Goal: Task Accomplishment & Management: Complete application form

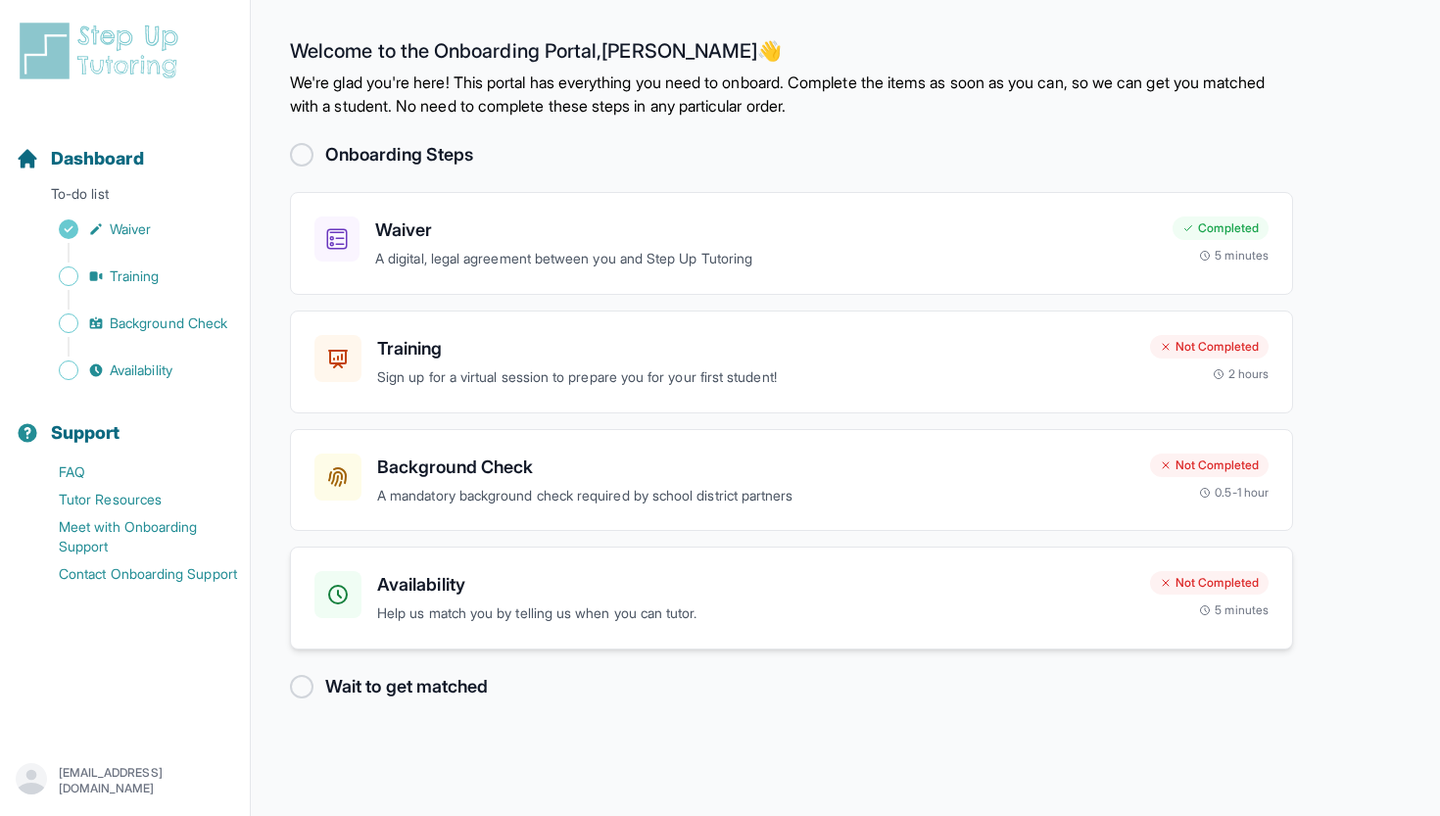
click at [1201, 578] on div "Not Completed" at bounding box center [1209, 583] width 119 height 24
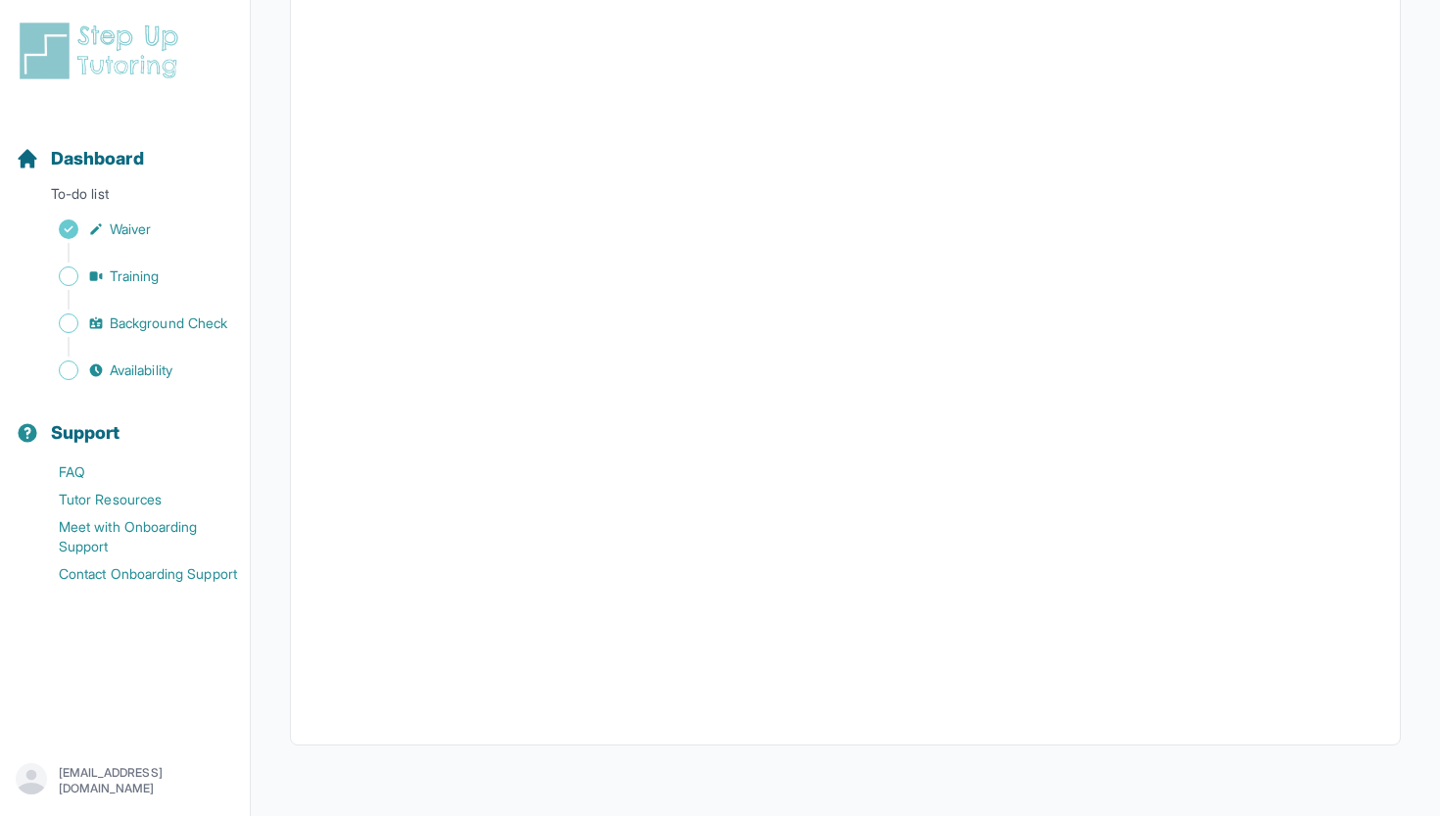
scroll to position [322, 0]
click at [149, 330] on span "Background Check" at bounding box center [169, 323] width 118 height 20
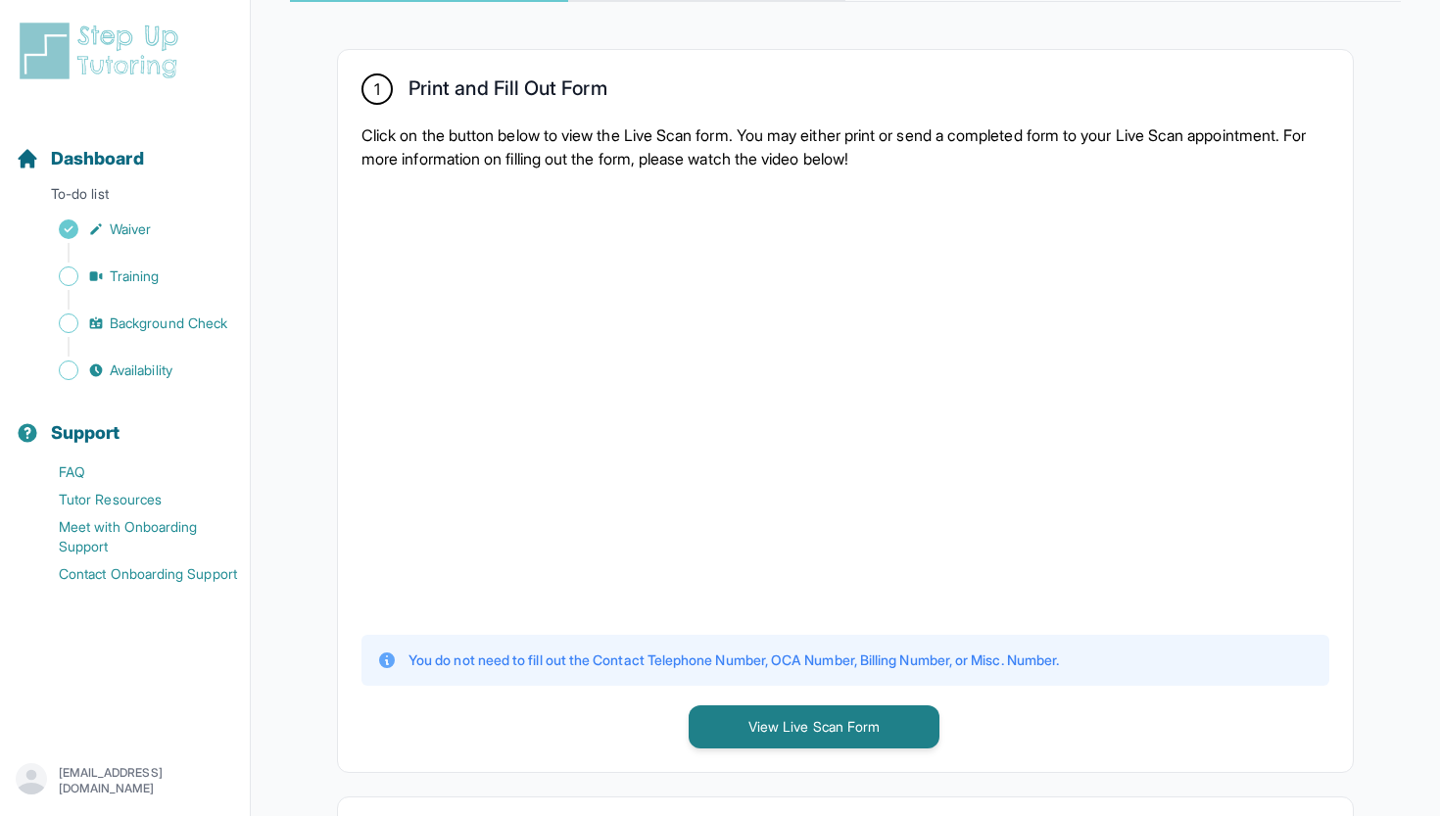
scroll to position [358, 0]
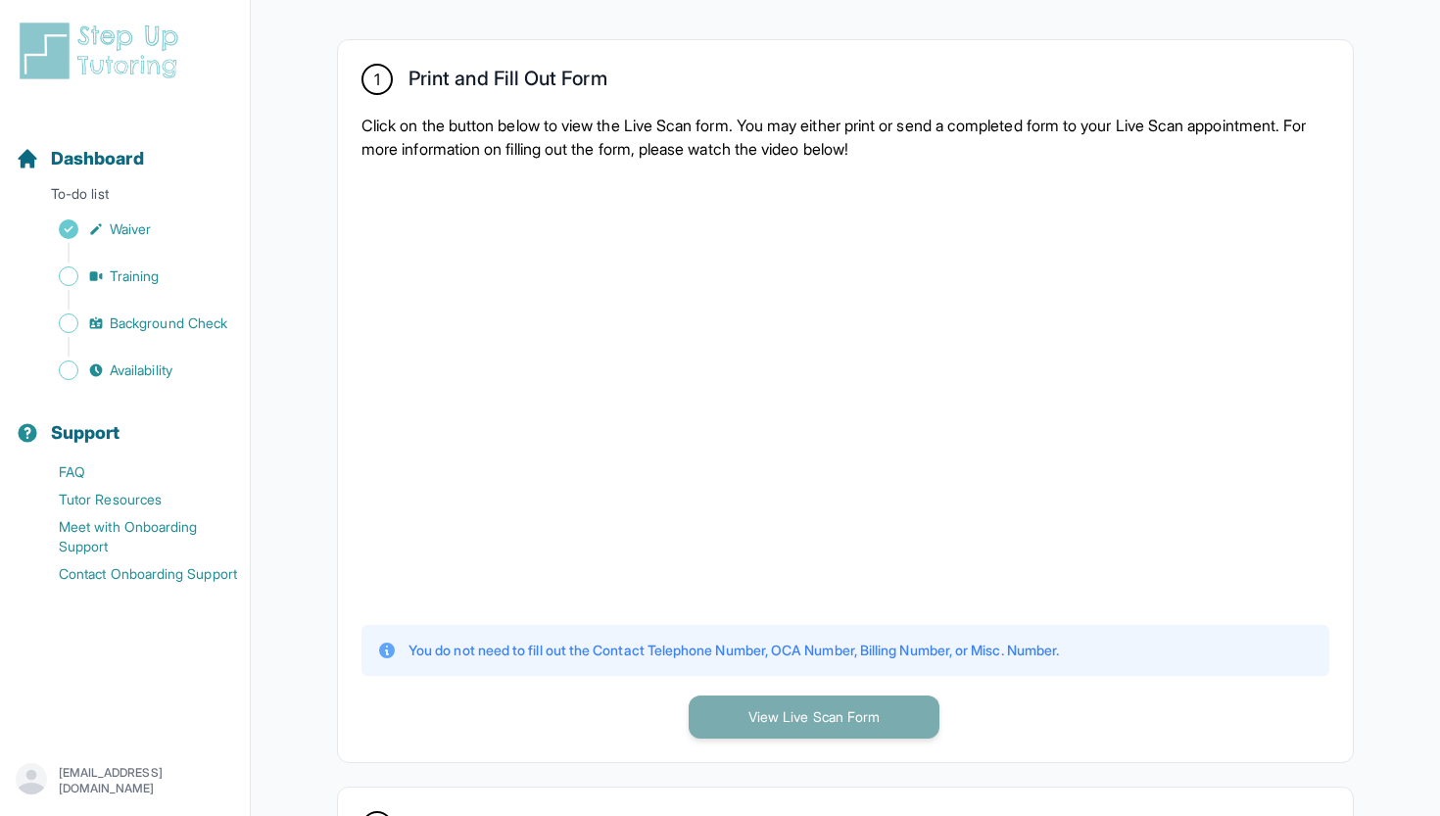
click at [832, 720] on button "View Live Scan Form" at bounding box center [814, 716] width 251 height 43
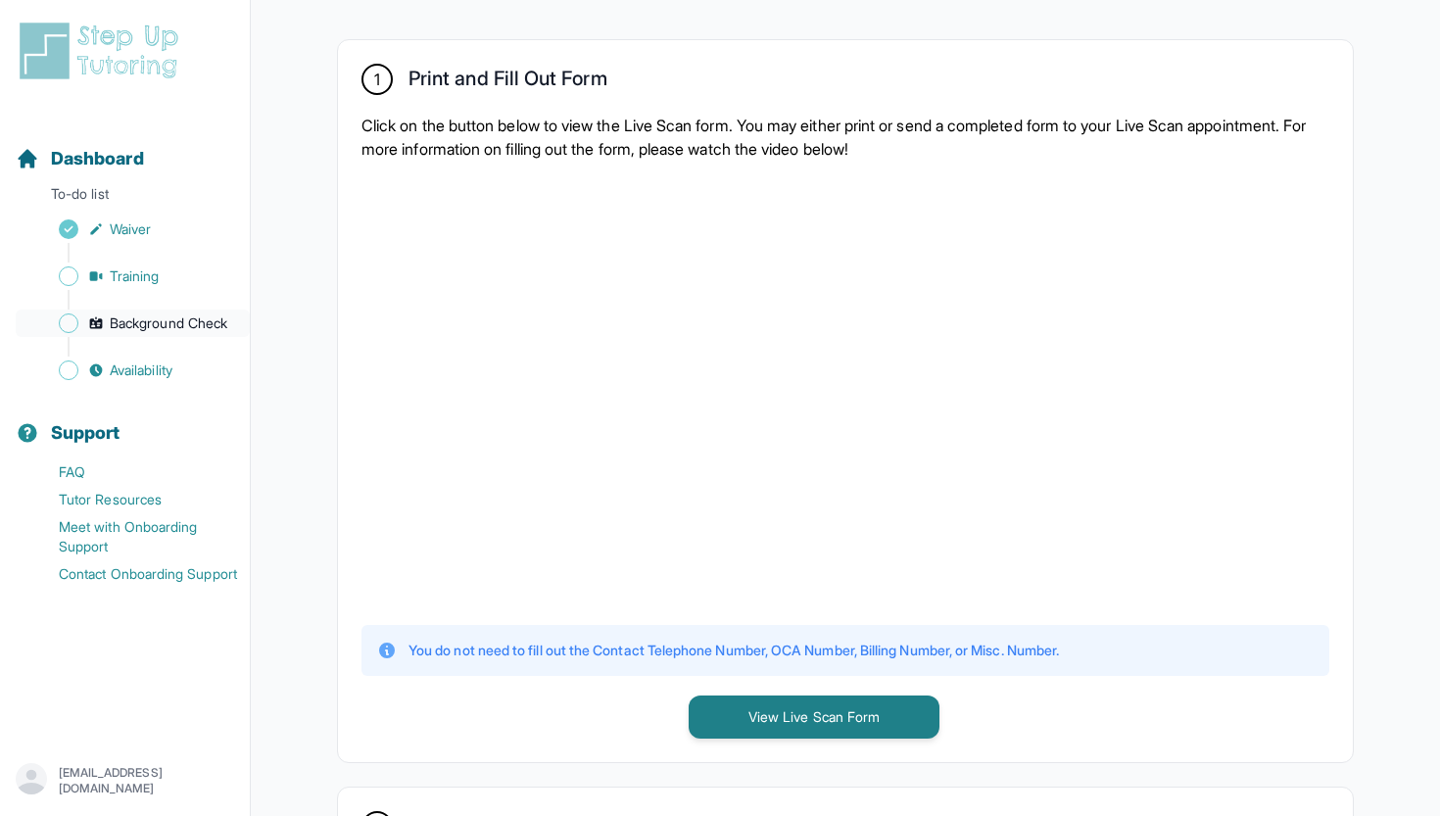
click at [137, 320] on span "Background Check" at bounding box center [169, 323] width 118 height 20
click at [109, 324] on link "Background Check" at bounding box center [133, 323] width 234 height 27
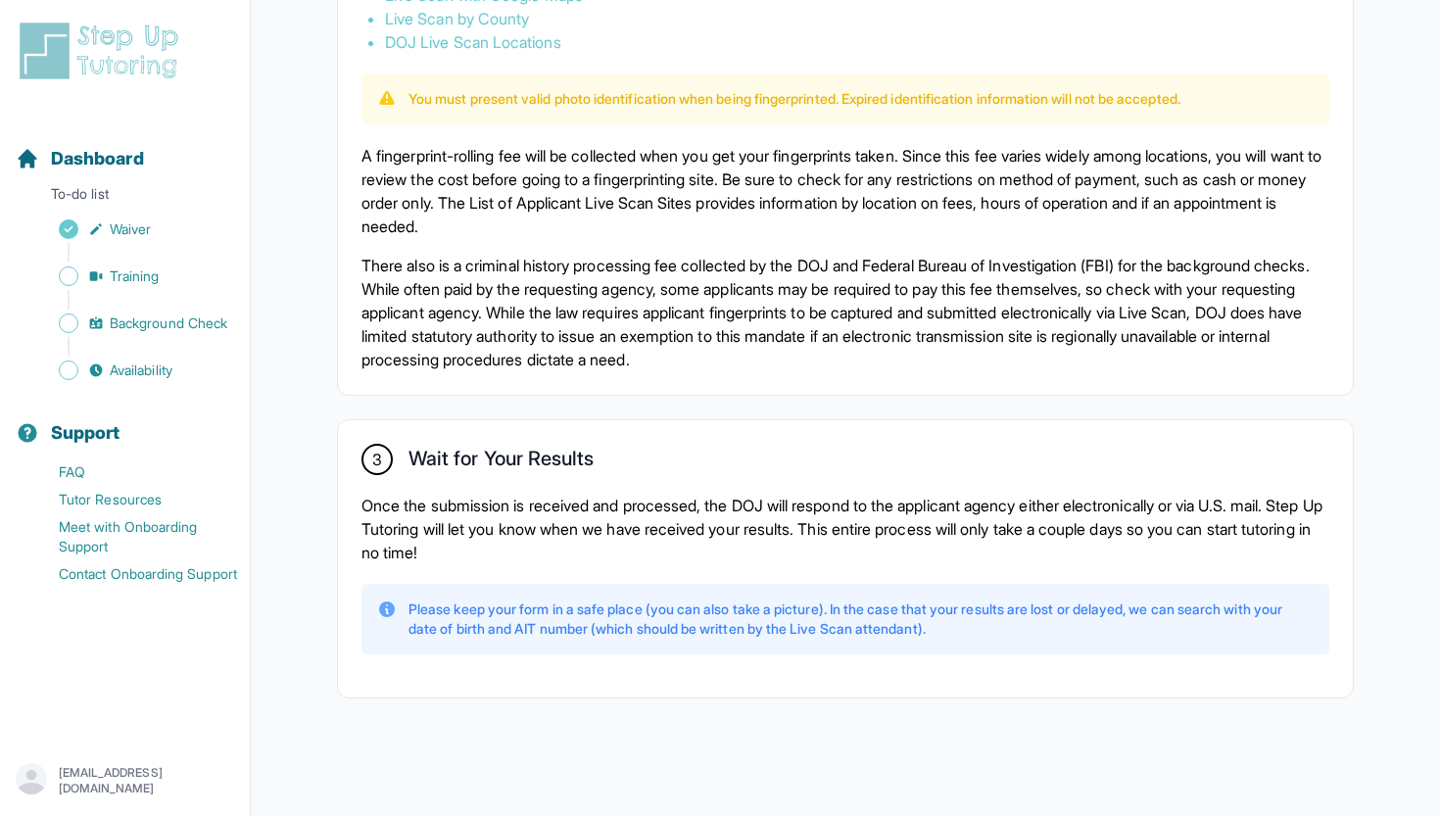
scroll to position [1299, 0]
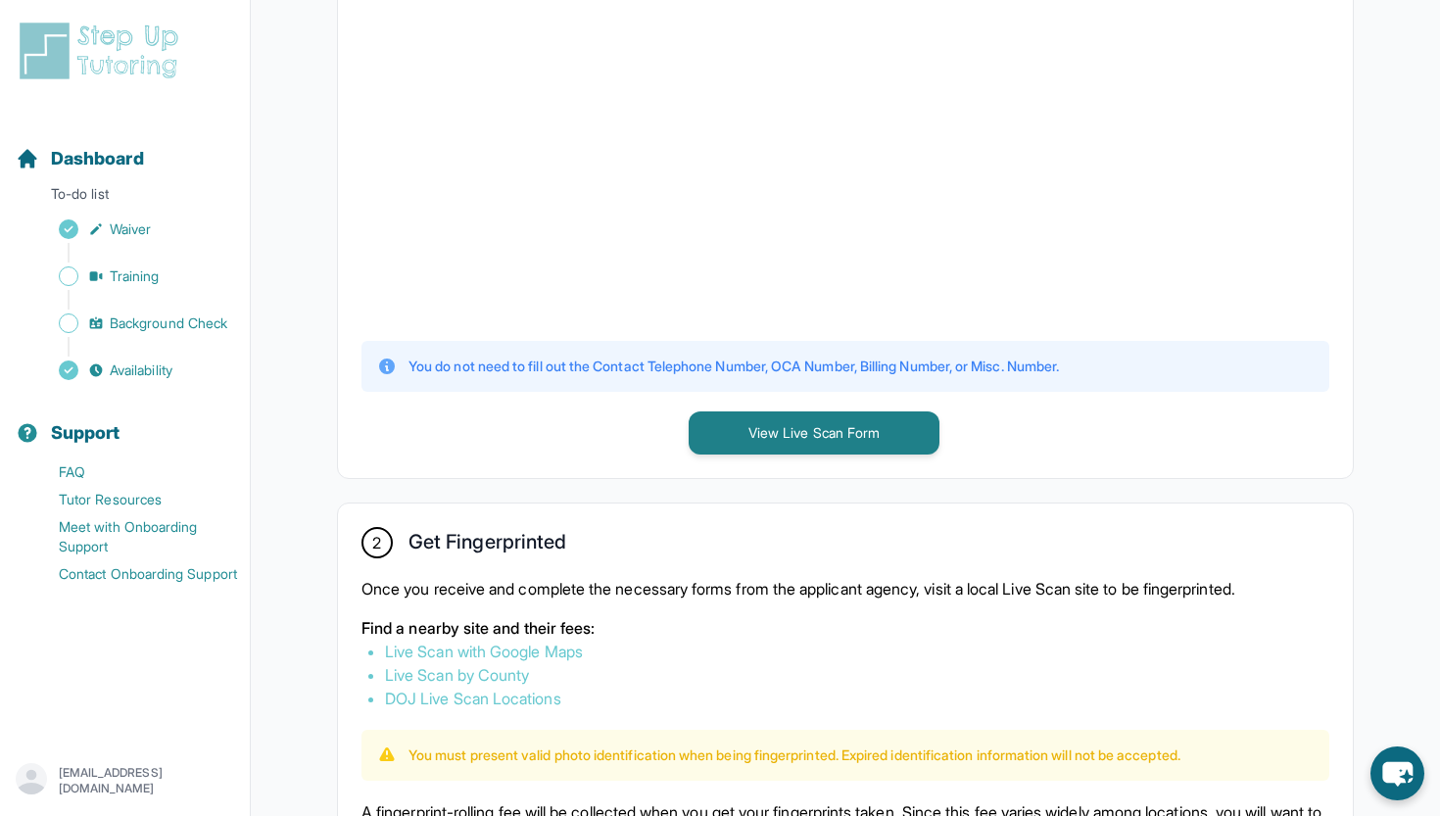
scroll to position [674, 0]
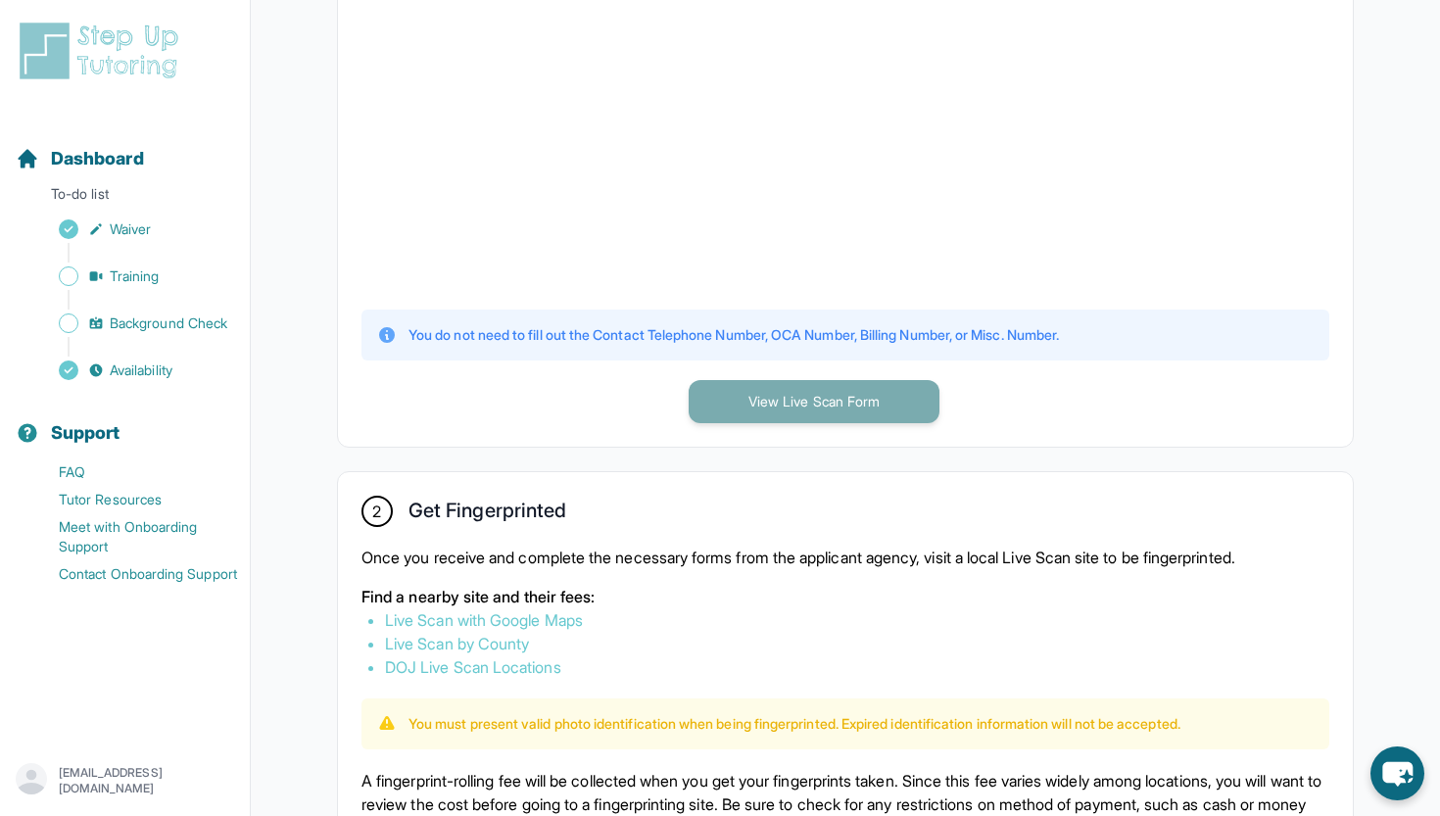
click at [739, 390] on button "View Live Scan Form" at bounding box center [814, 401] width 251 height 43
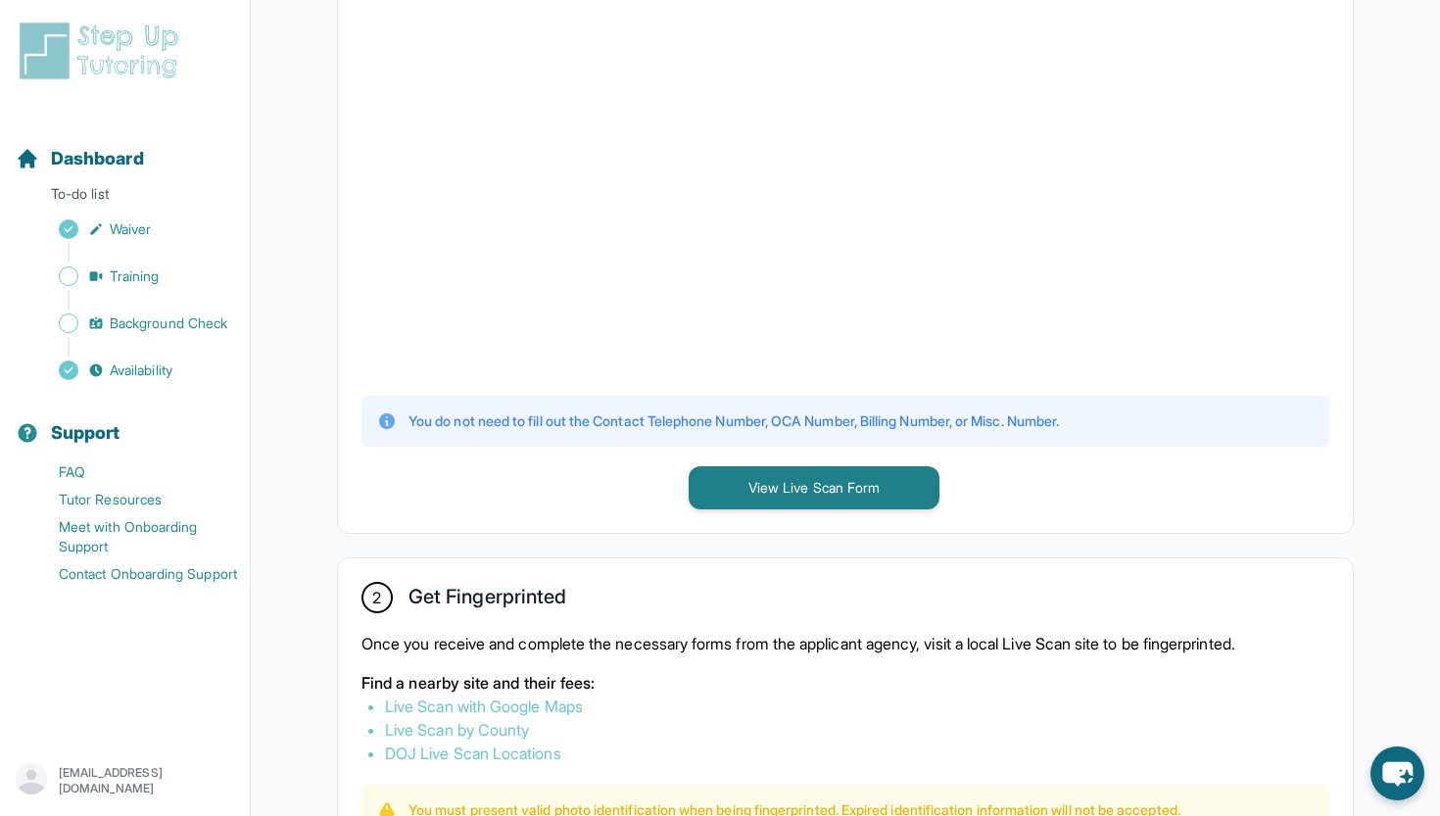
scroll to position [585, 0]
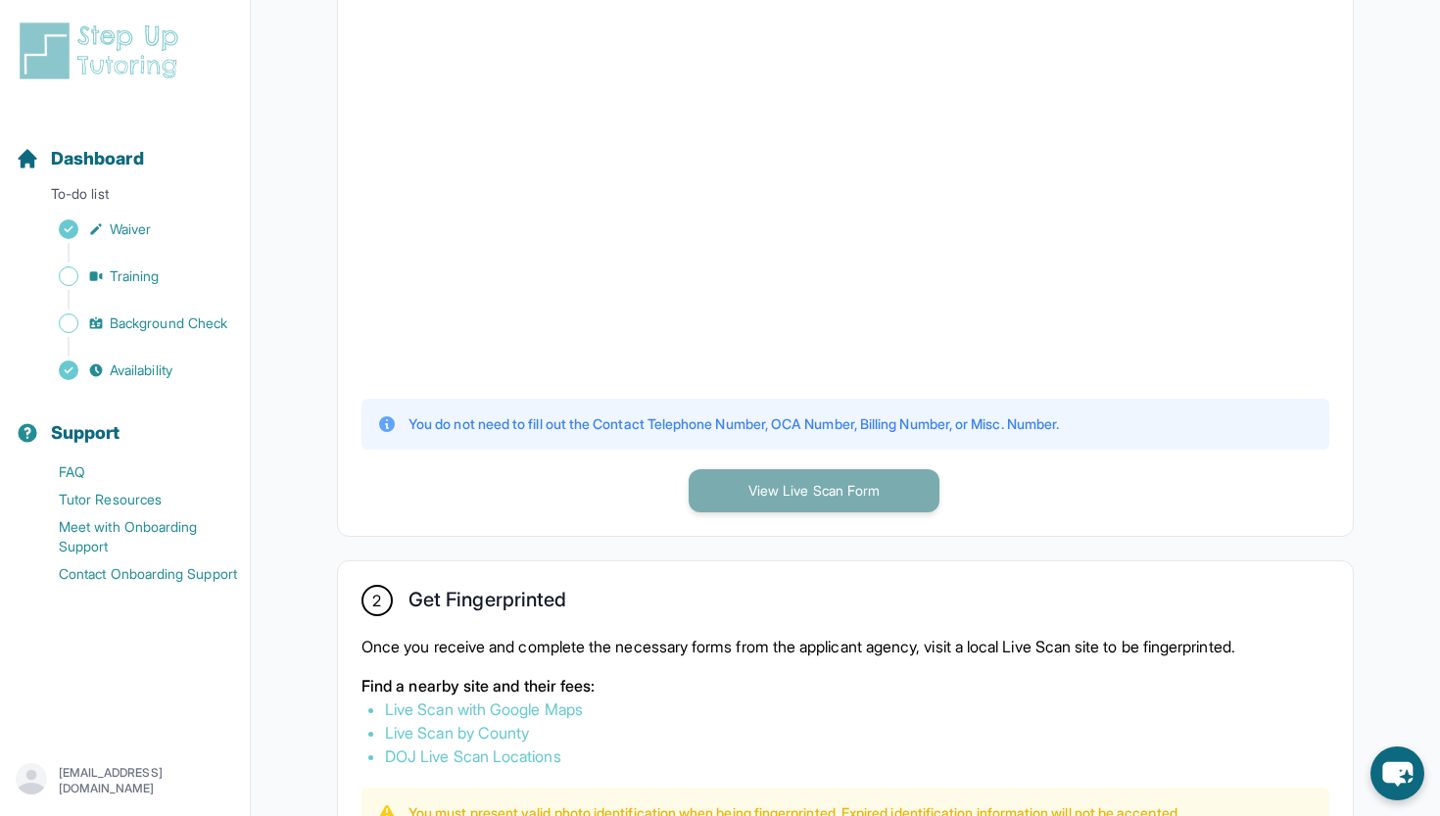
click at [846, 493] on button "View Live Scan Form" at bounding box center [814, 490] width 251 height 43
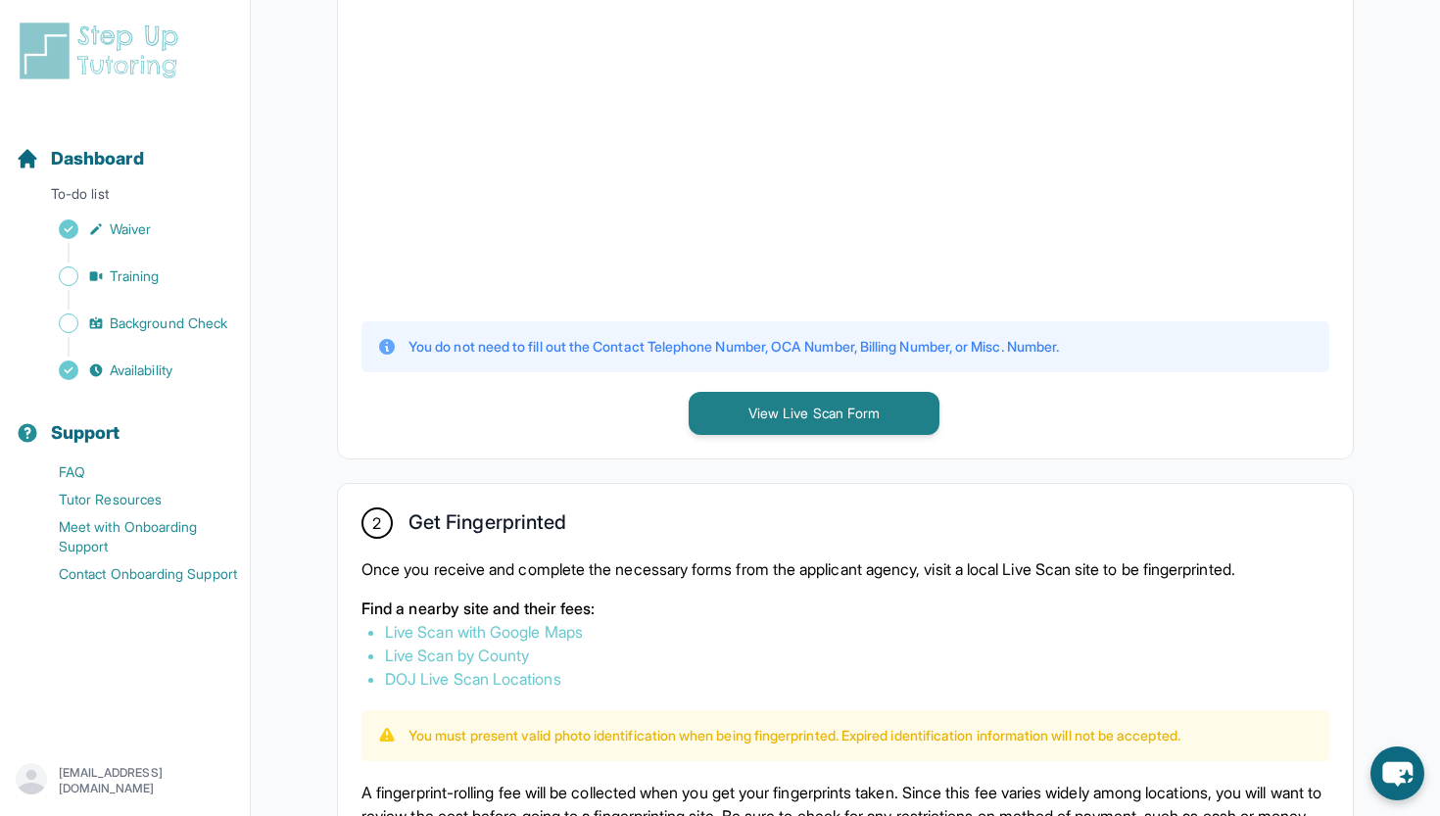
scroll to position [700, 0]
